Goal: Information Seeking & Learning: Learn about a topic

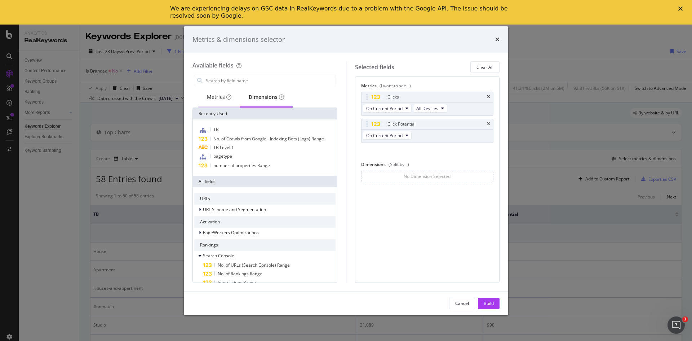
click at [224, 99] on div "Metrics" at bounding box center [219, 96] width 25 height 7
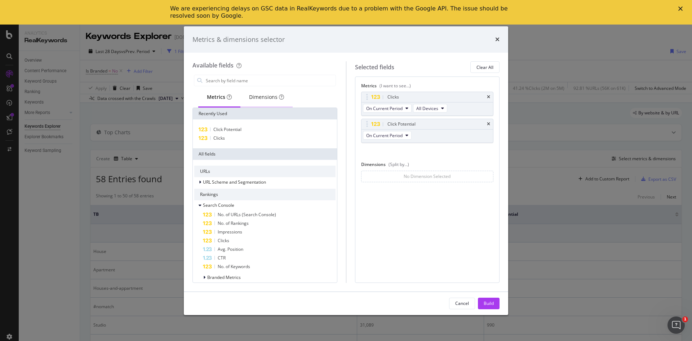
click at [264, 99] on div "Dimensions" at bounding box center [266, 96] width 35 height 7
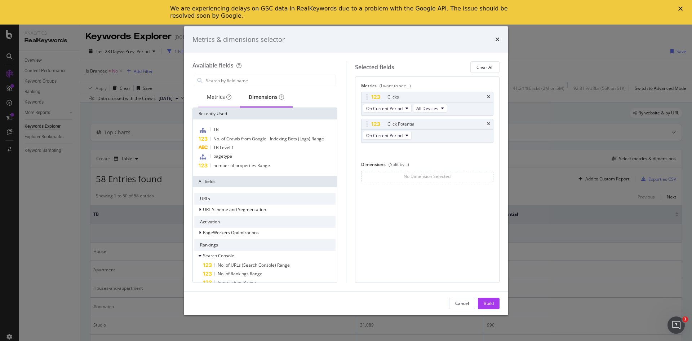
click at [211, 99] on div "Metrics" at bounding box center [219, 96] width 25 height 7
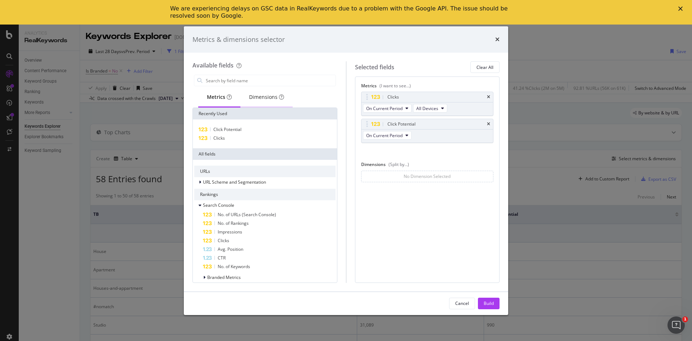
click at [271, 97] on div "Dimensions" at bounding box center [266, 96] width 35 height 7
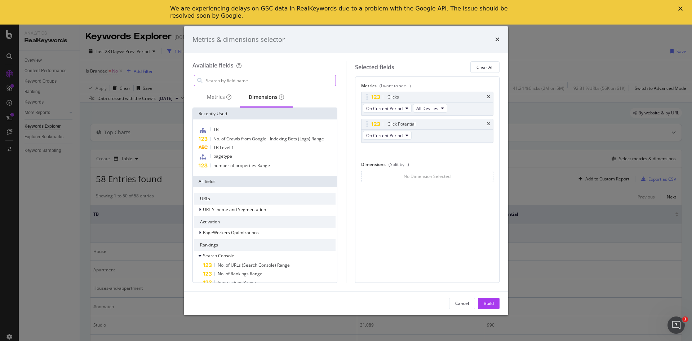
click at [258, 84] on input "modal" at bounding box center [270, 80] width 131 height 11
type input "r"
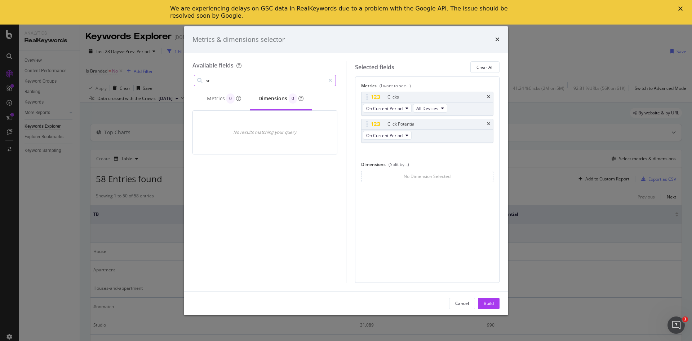
type input "s"
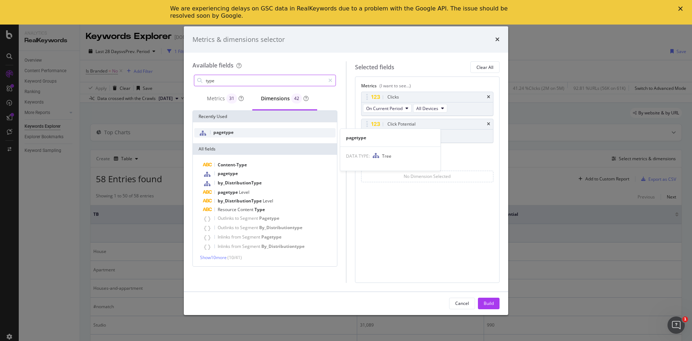
type input "type"
click at [224, 136] on div "pagetype" at bounding box center [264, 132] width 141 height 9
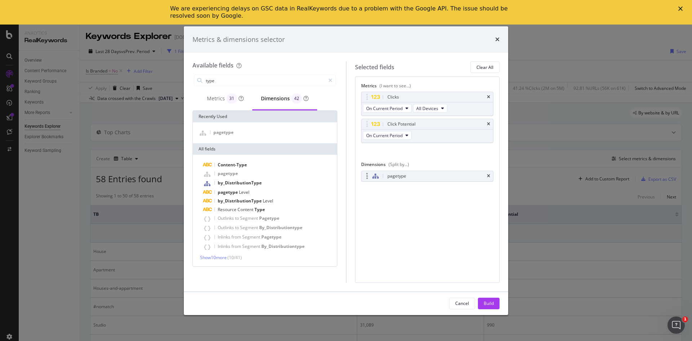
click at [491, 174] on div "pagetype" at bounding box center [428, 176] width 132 height 10
click at [246, 194] on span "Level" at bounding box center [244, 192] width 10 height 6
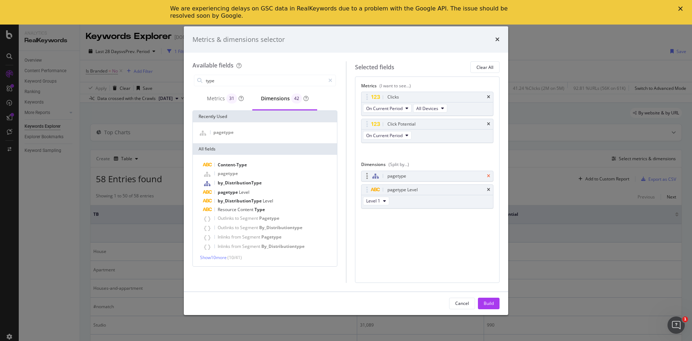
click at [490, 176] on icon "times" at bounding box center [488, 176] width 3 height 4
click at [380, 186] on button "Level 1" at bounding box center [376, 187] width 26 height 9
click at [379, 212] on span "Level 2" at bounding box center [376, 213] width 14 height 6
click at [488, 303] on div "Build" at bounding box center [489, 303] width 10 height 6
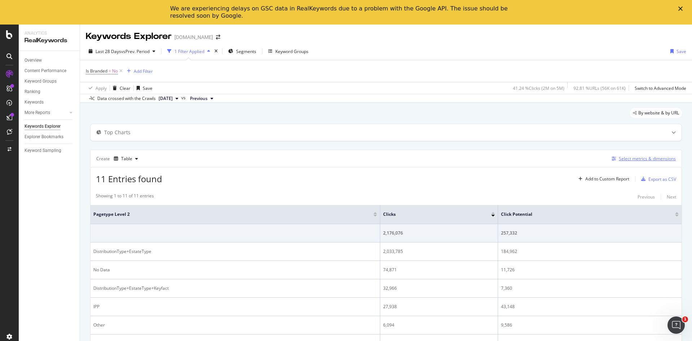
click at [637, 160] on div "Select metrics & dimensions" at bounding box center [647, 158] width 57 height 6
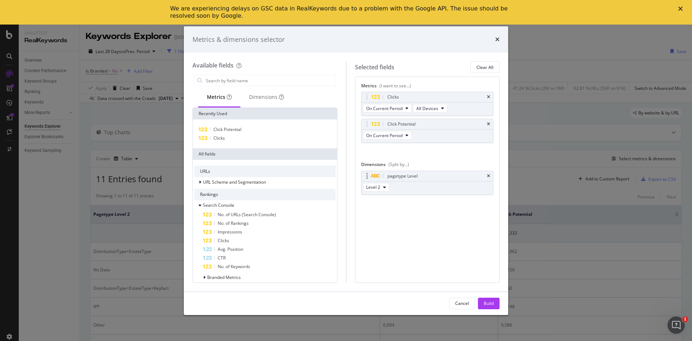
click at [492, 174] on div "pagetype Level" at bounding box center [428, 176] width 132 height 10
click at [489, 176] on icon "times" at bounding box center [488, 176] width 3 height 4
click at [257, 97] on div "Dimensions" at bounding box center [266, 96] width 35 height 7
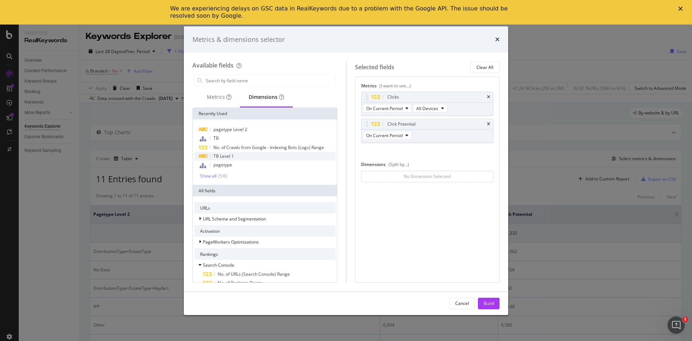
click at [225, 157] on span "TB Level 1" at bounding box center [223, 156] width 21 height 6
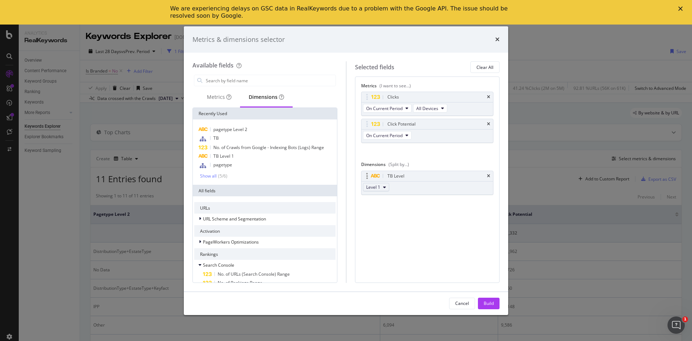
click at [378, 189] on span "Level 1" at bounding box center [373, 187] width 14 height 6
click at [381, 213] on span "Level 2" at bounding box center [376, 213] width 14 height 6
click at [492, 304] on div "Build" at bounding box center [489, 303] width 10 height 6
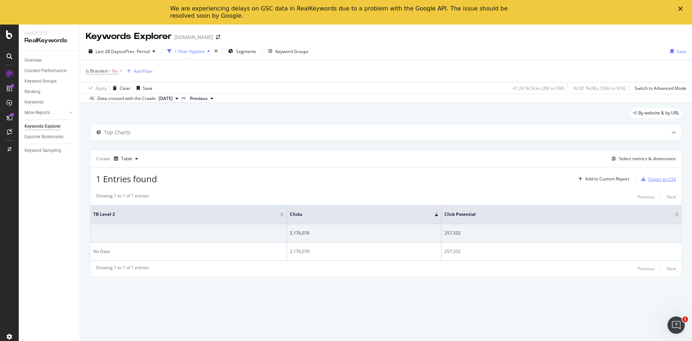
click at [661, 179] on div "Export as CSV" at bounding box center [663, 179] width 28 height 6
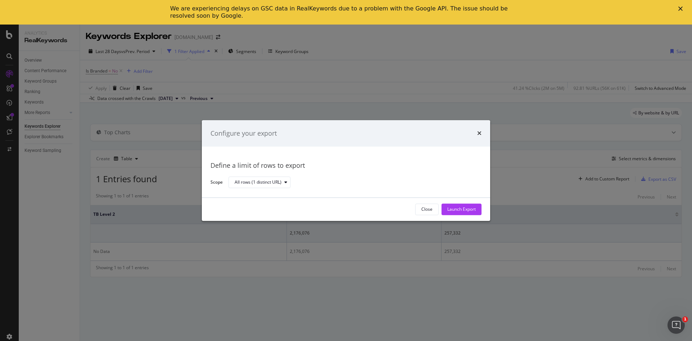
drag, startPoint x: 480, startPoint y: 136, endPoint x: 479, endPoint y: 140, distance: 4.7
click at [480, 138] on div "Configure your export" at bounding box center [346, 133] width 289 height 27
click at [476, 143] on div "Configure your export" at bounding box center [346, 133] width 289 height 27
click at [477, 135] on icon "times" at bounding box center [479, 134] width 4 height 6
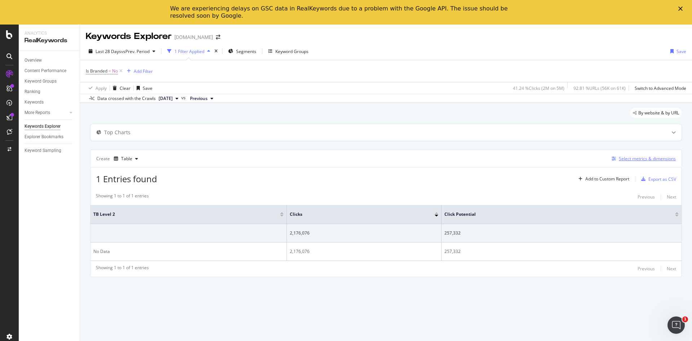
click at [641, 159] on div "Select metrics & dimensions" at bounding box center [647, 158] width 57 height 6
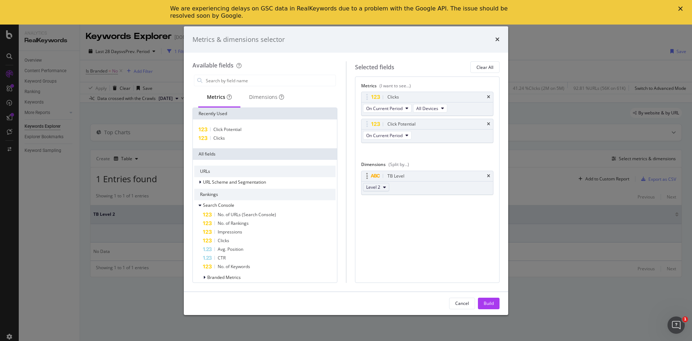
click at [387, 184] on button "Level 2" at bounding box center [376, 187] width 26 height 9
click at [382, 198] on span "Level 1" at bounding box center [376, 200] width 14 height 6
click at [496, 306] on button "Build" at bounding box center [489, 304] width 22 height 12
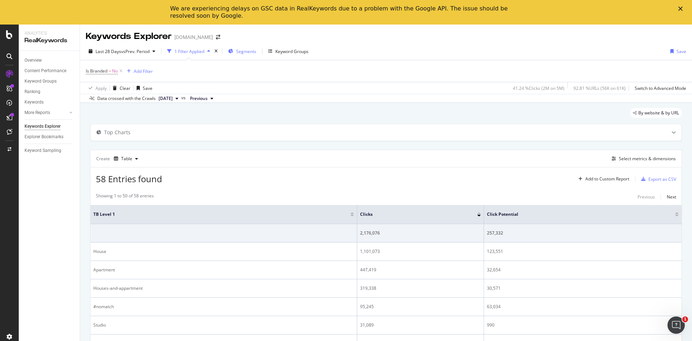
click at [245, 51] on span "Segments" at bounding box center [246, 51] width 20 height 6
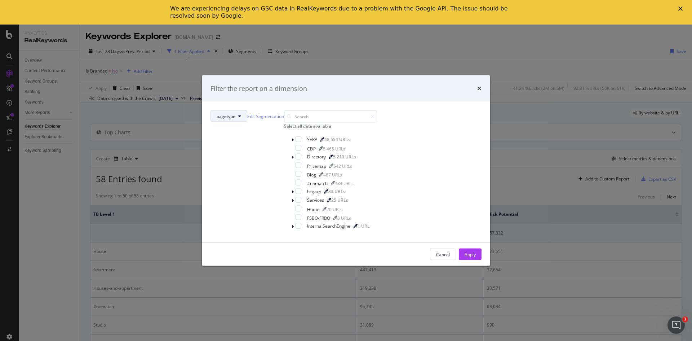
click at [241, 114] on icon "modal" at bounding box center [239, 116] width 3 height 4
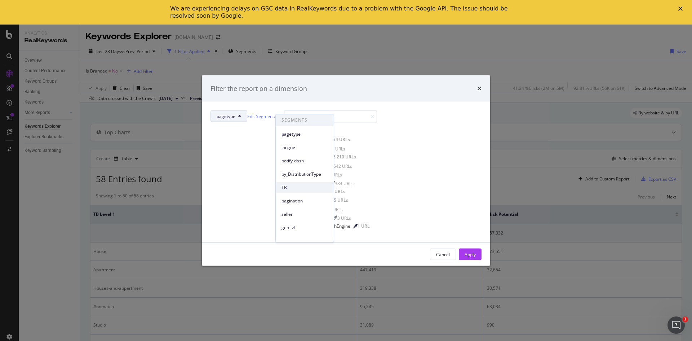
click at [287, 190] on span "TB" at bounding box center [305, 187] width 47 height 6
